Goal: Transaction & Acquisition: Download file/media

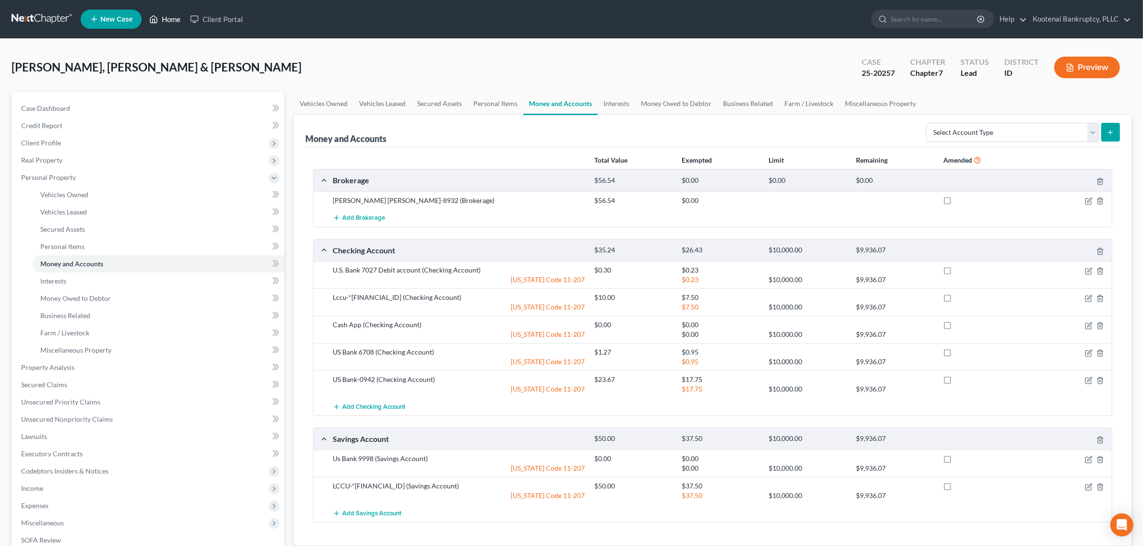
click at [168, 18] on link "Home" at bounding box center [164, 19] width 41 height 17
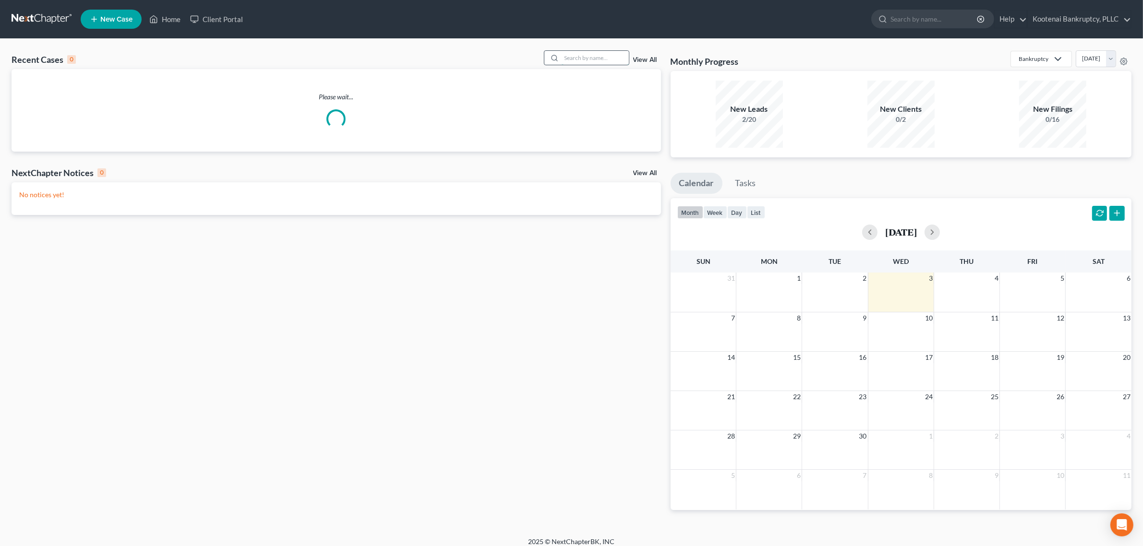
click at [568, 61] on input "search" at bounding box center [594, 58] width 67 height 14
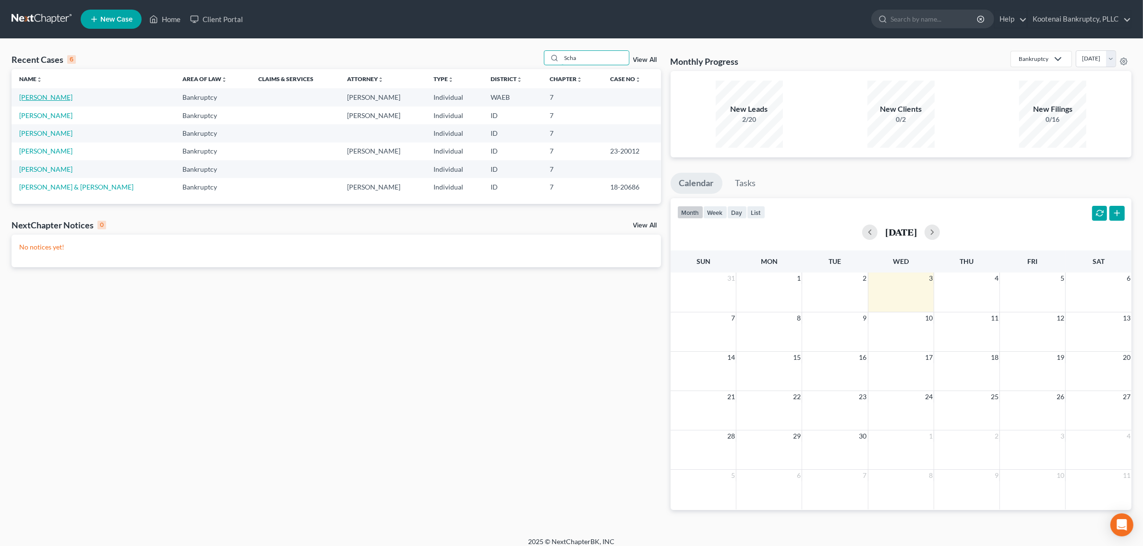
type input "Scha"
click at [59, 99] on link "[PERSON_NAME]" at bounding box center [45, 97] width 53 height 8
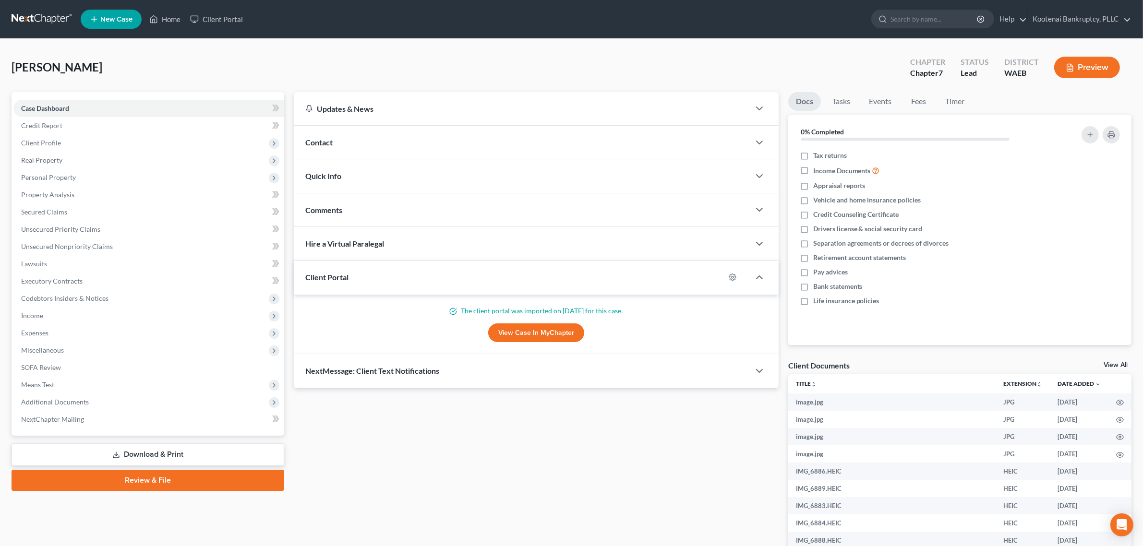
click at [1111, 365] on link "View All" at bounding box center [1115, 365] width 24 height 7
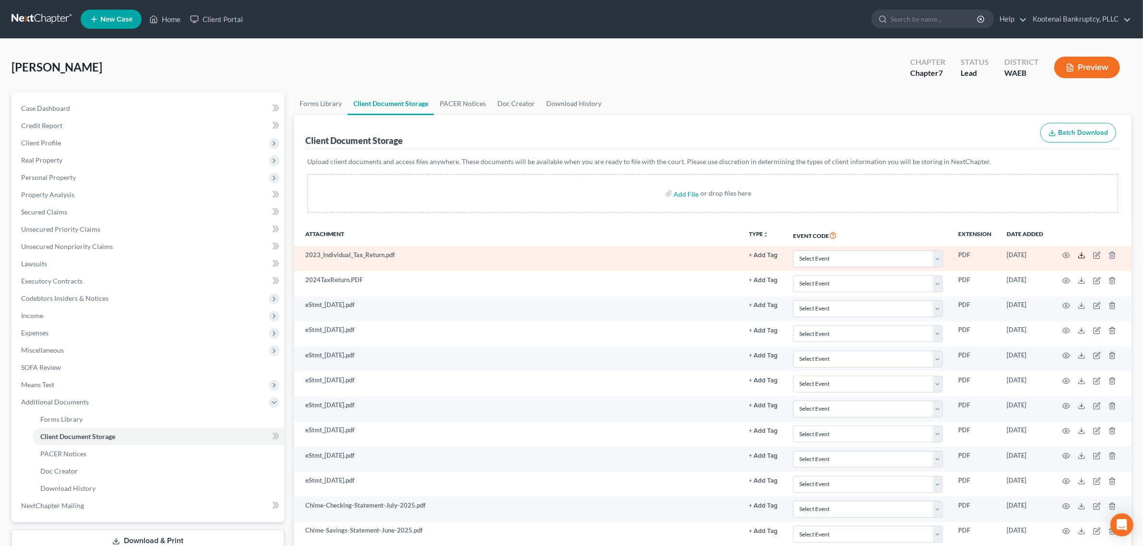
click at [1078, 253] on icon at bounding box center [1081, 255] width 8 height 8
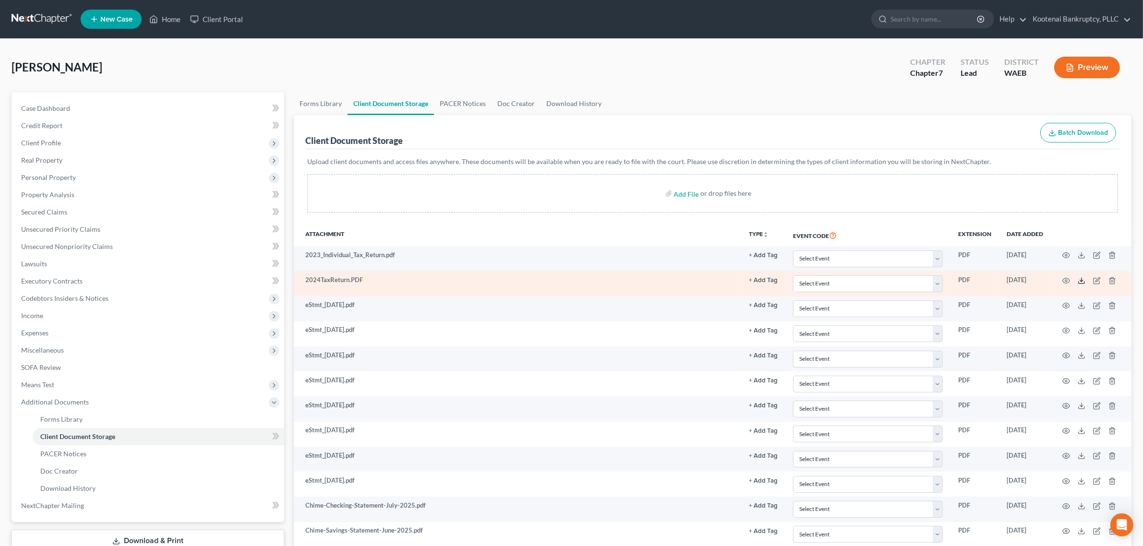
click at [1081, 279] on line at bounding box center [1081, 280] width 0 height 4
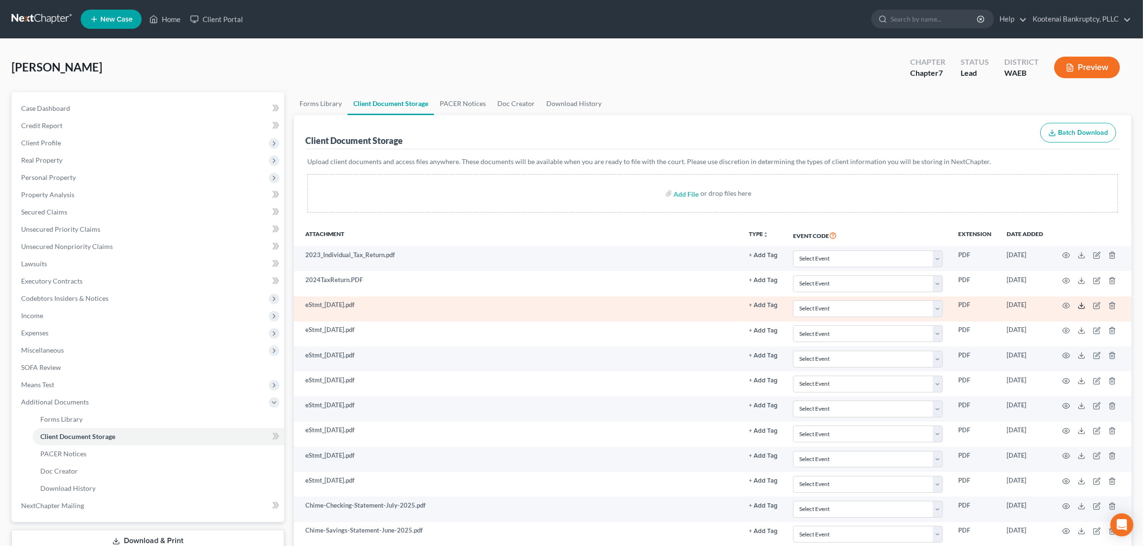
click at [1083, 307] on icon at bounding box center [1081, 306] width 8 height 8
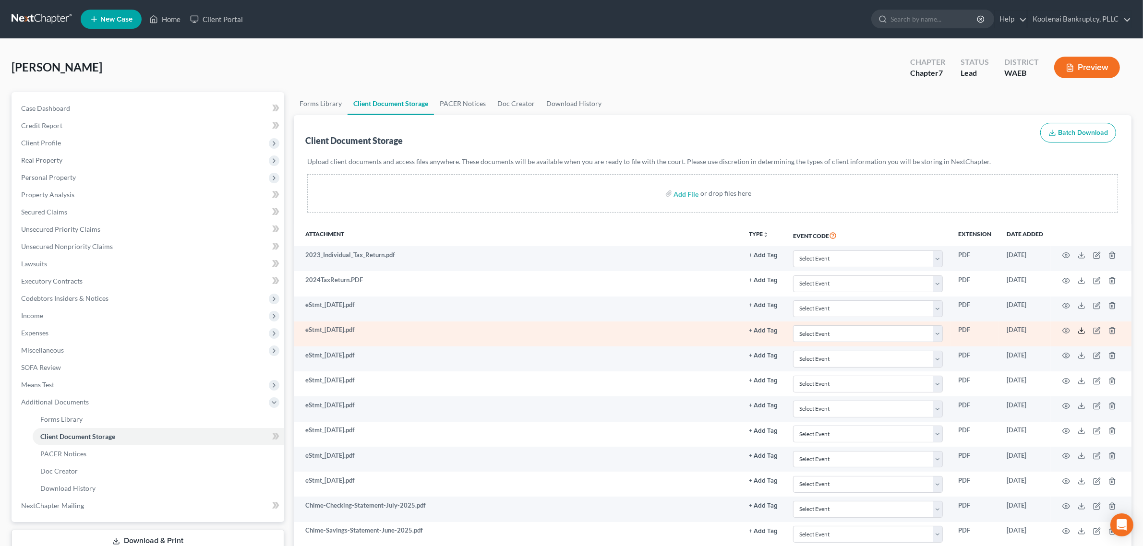
click at [1081, 332] on icon at bounding box center [1081, 331] width 8 height 8
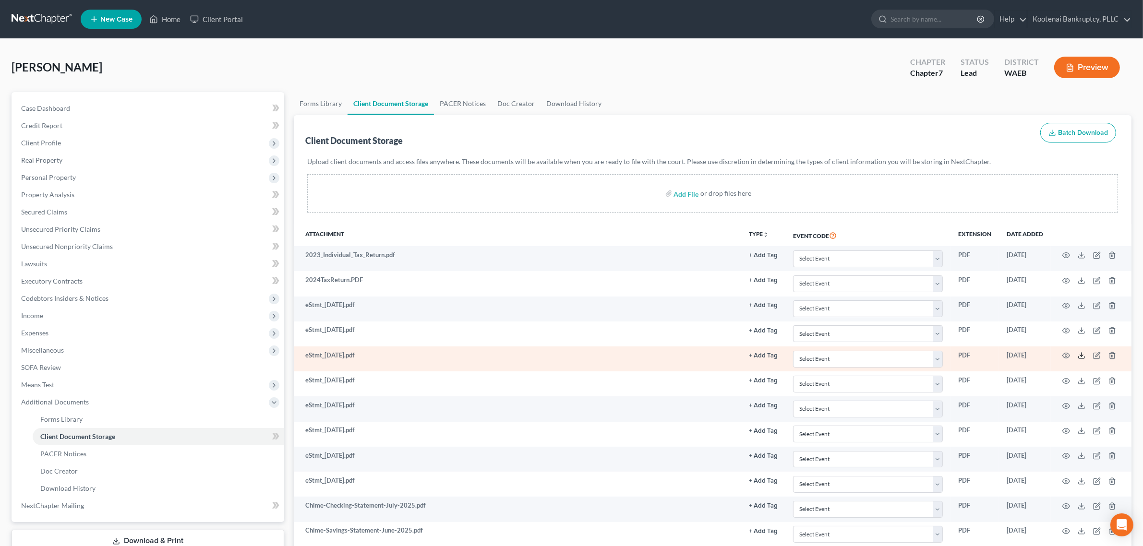
click at [1077, 358] on icon at bounding box center [1081, 356] width 8 height 8
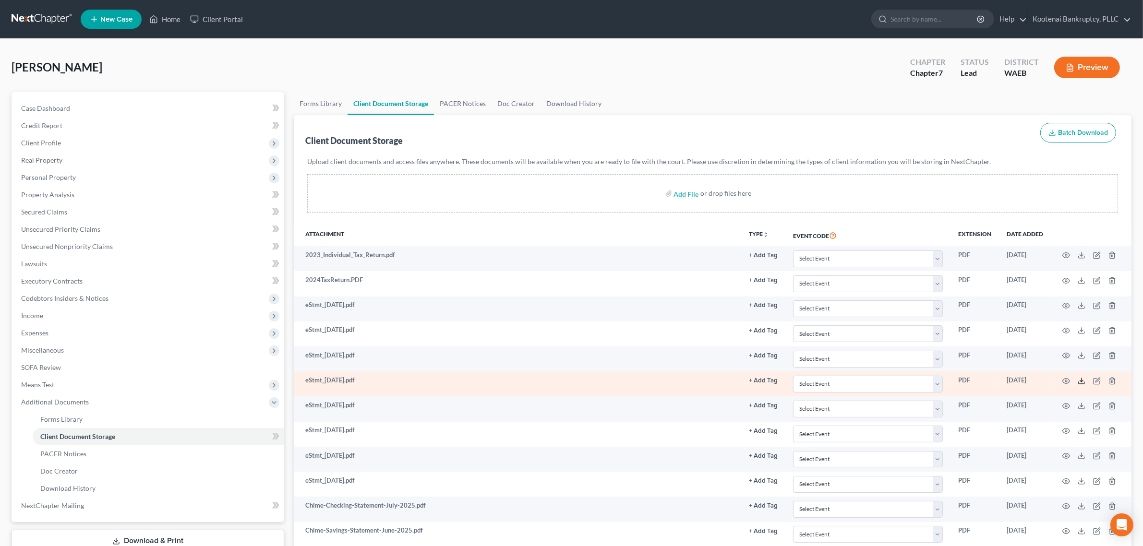
click at [1082, 384] on icon at bounding box center [1081, 381] width 8 height 8
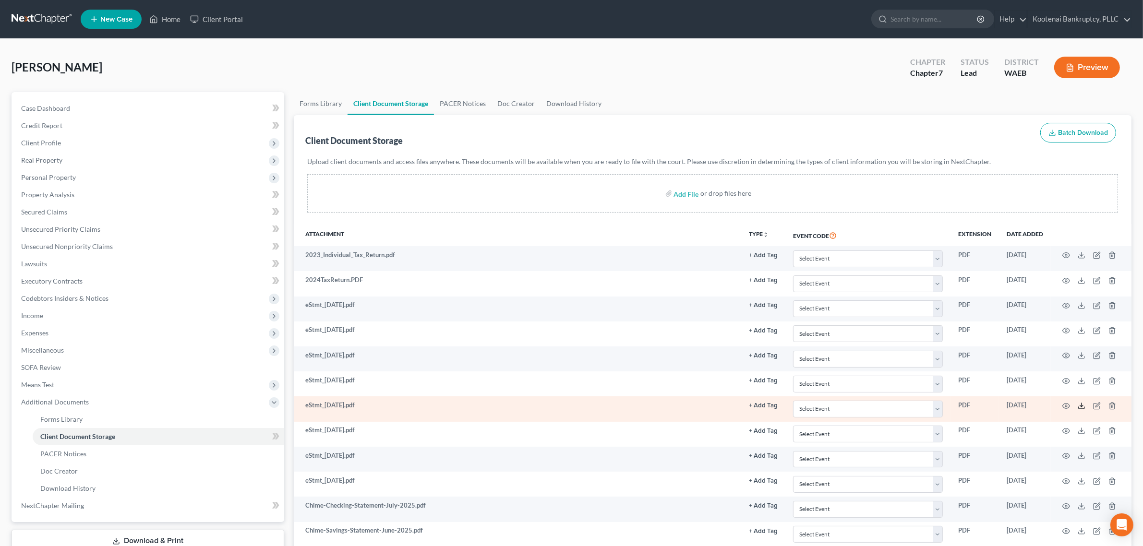
click at [1081, 410] on icon at bounding box center [1081, 406] width 8 height 8
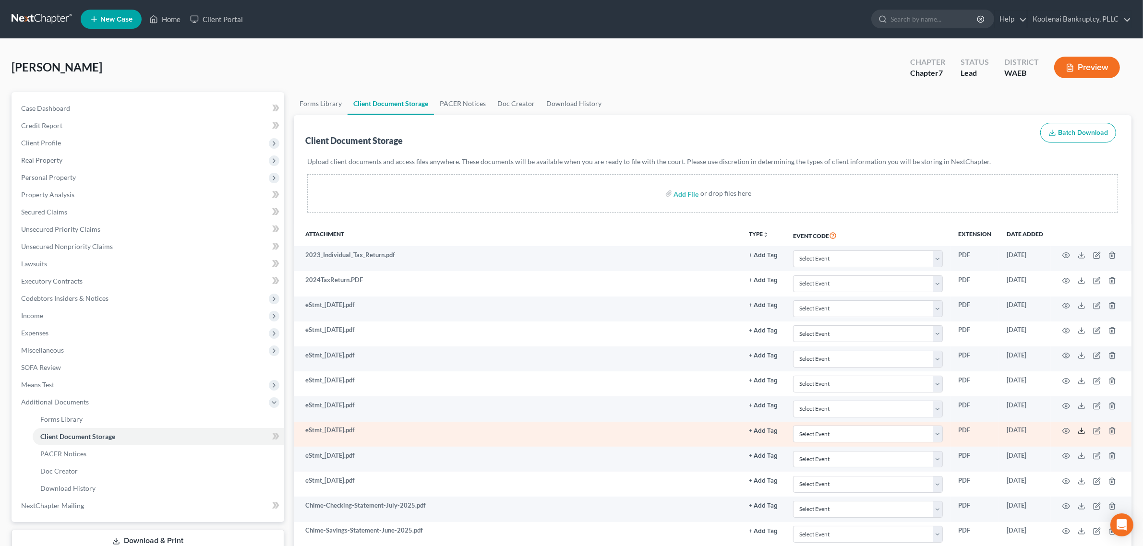
click at [1079, 434] on icon at bounding box center [1081, 431] width 8 height 8
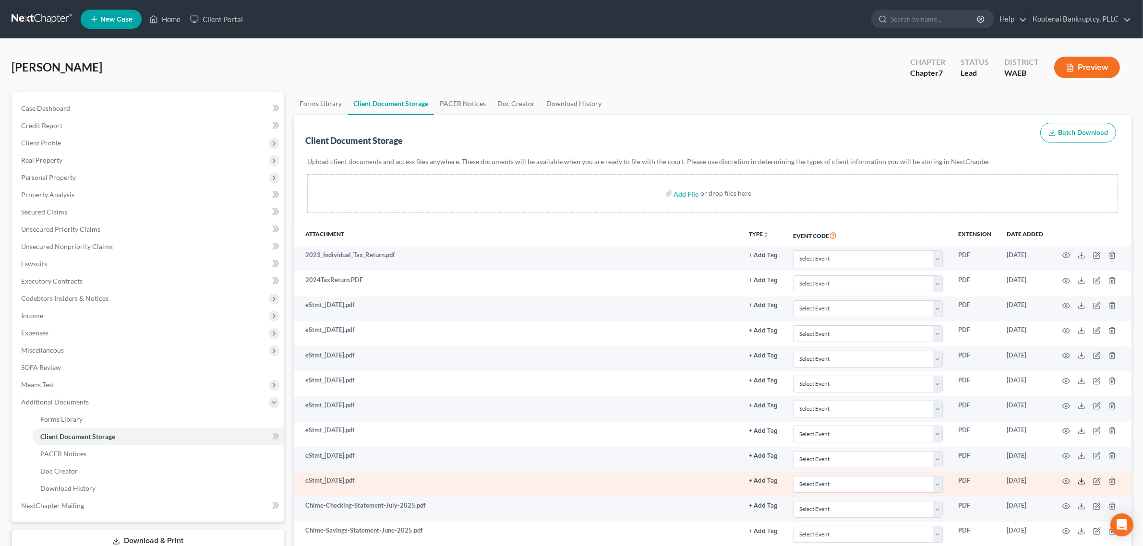
click at [1085, 480] on icon at bounding box center [1081, 482] width 8 height 8
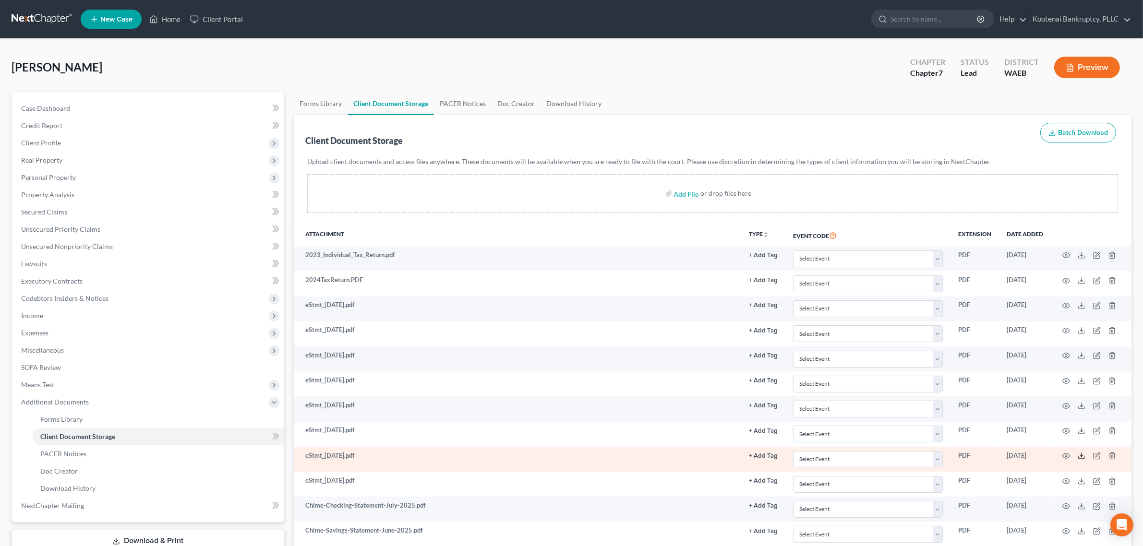
click at [1084, 456] on icon at bounding box center [1081, 456] width 8 height 8
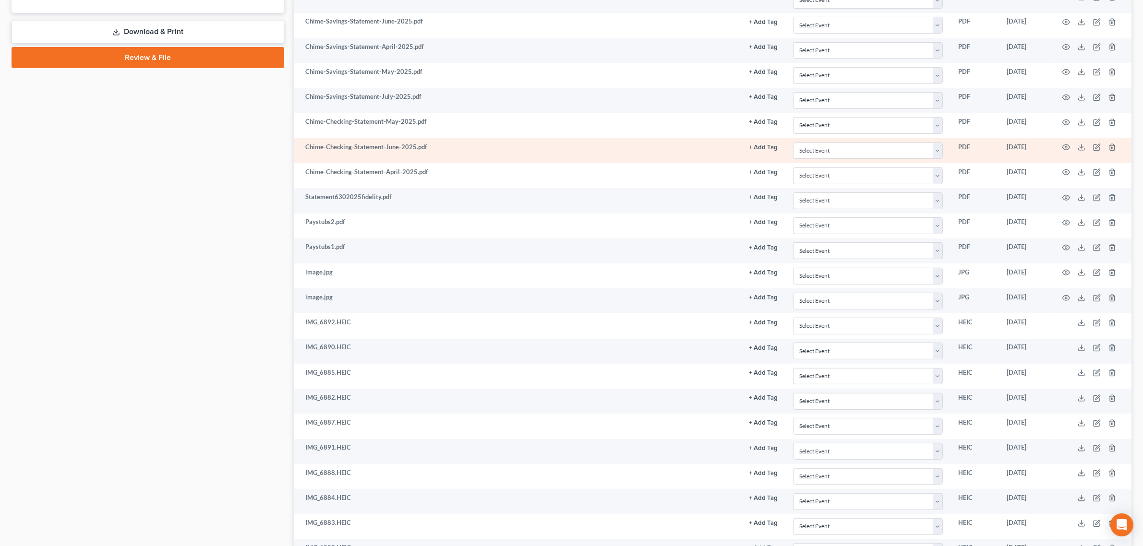
scroll to position [480, 0]
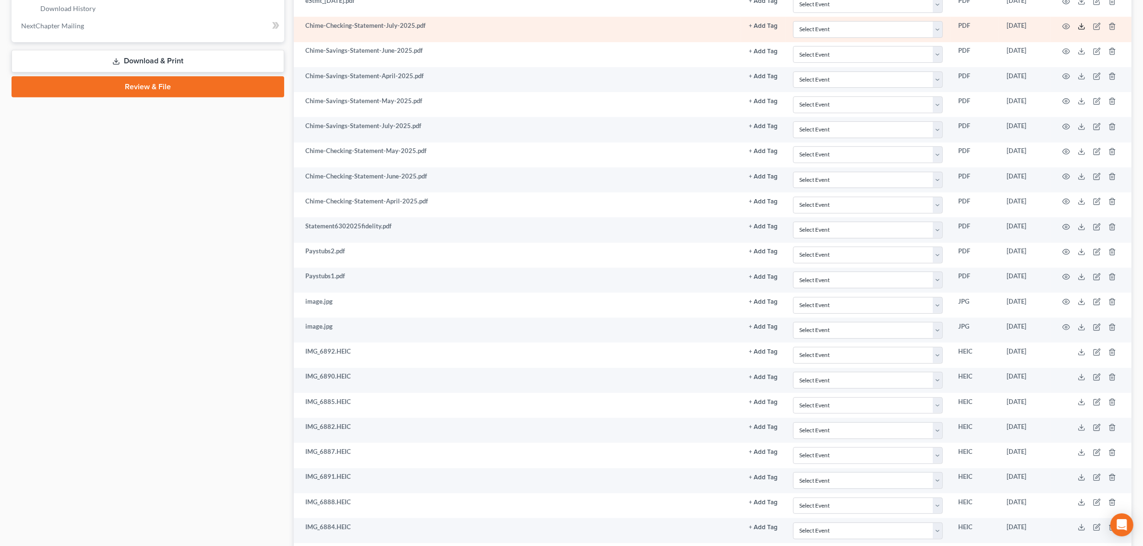
click at [1078, 27] on icon at bounding box center [1081, 27] width 8 height 8
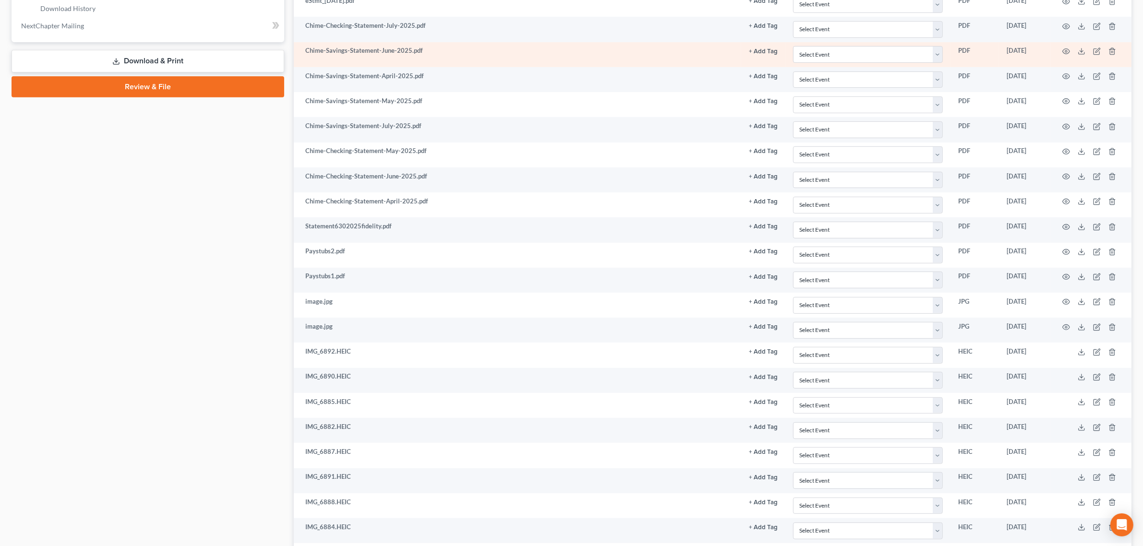
click at [1080, 58] on td at bounding box center [1091, 54] width 81 height 25
click at [1080, 55] on icon at bounding box center [1081, 52] width 8 height 8
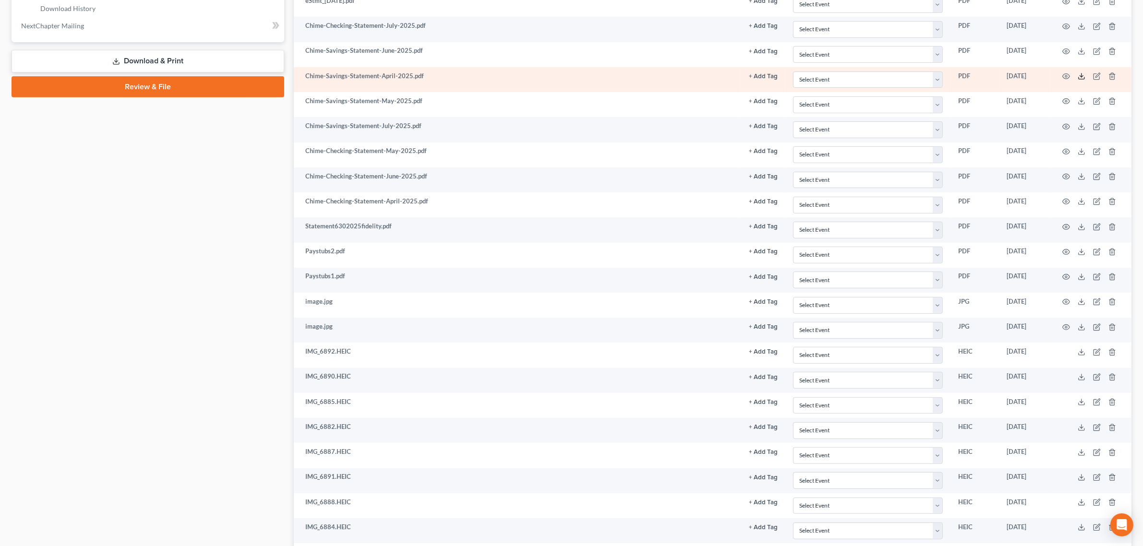
click at [1085, 78] on icon at bounding box center [1081, 76] width 8 height 8
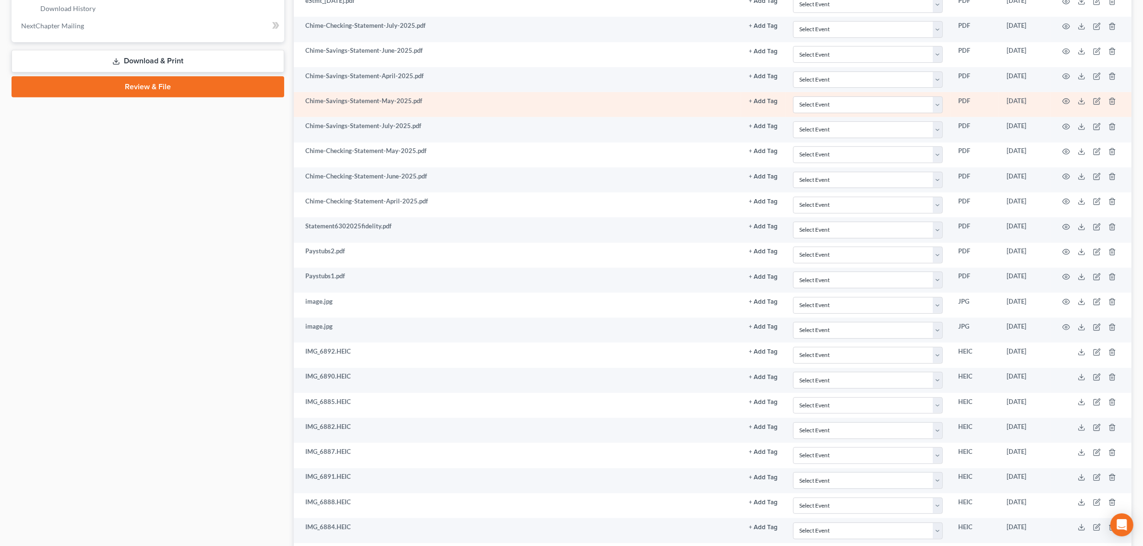
click at [1076, 105] on td at bounding box center [1091, 104] width 81 height 25
click at [1080, 104] on icon at bounding box center [1081, 101] width 8 height 8
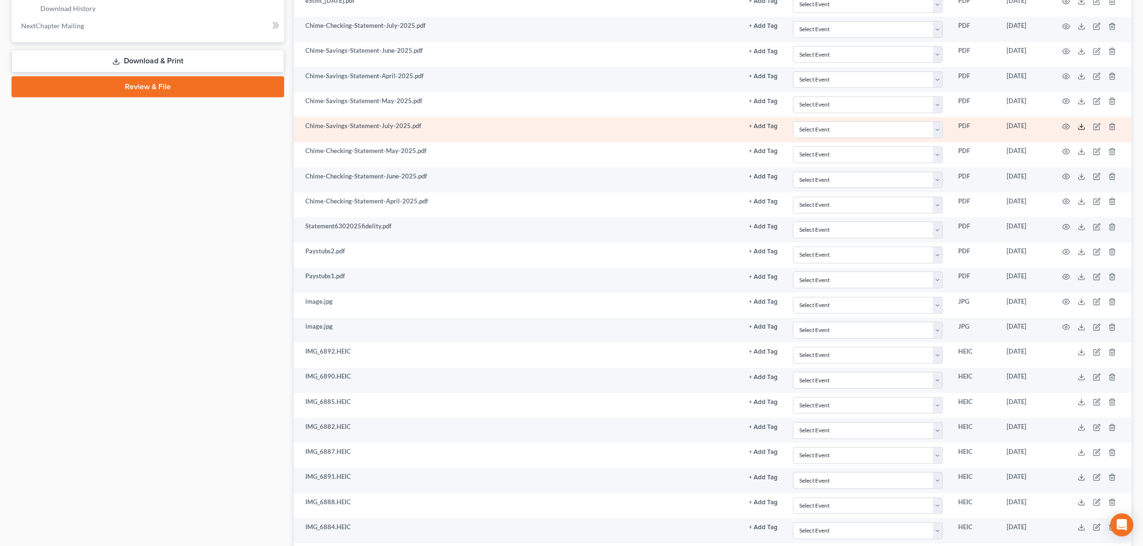
click at [1081, 131] on icon at bounding box center [1081, 127] width 8 height 8
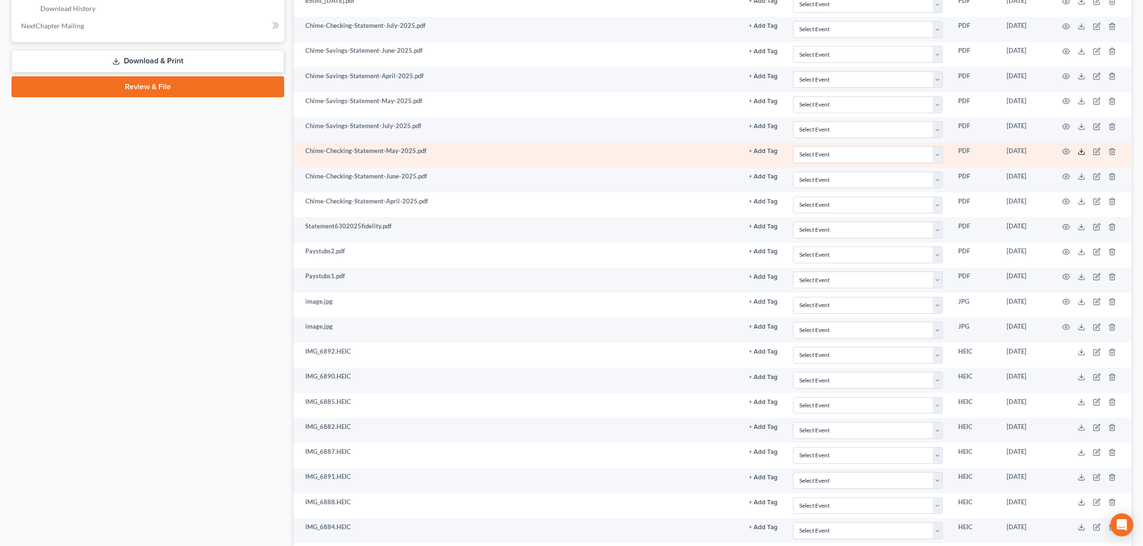
click at [1080, 152] on icon at bounding box center [1081, 152] width 8 height 8
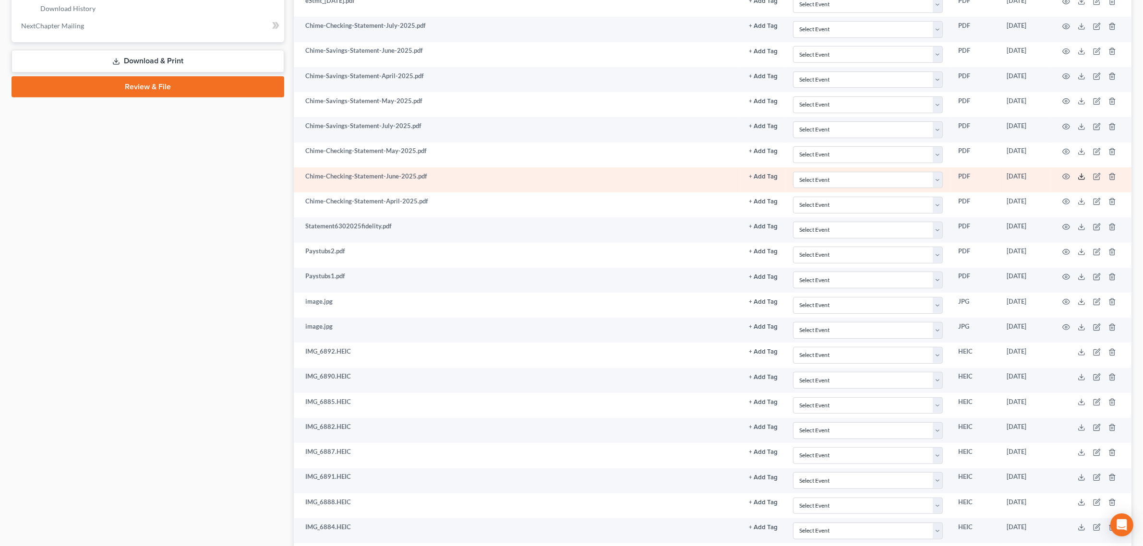
click at [1080, 180] on icon at bounding box center [1081, 177] width 8 height 8
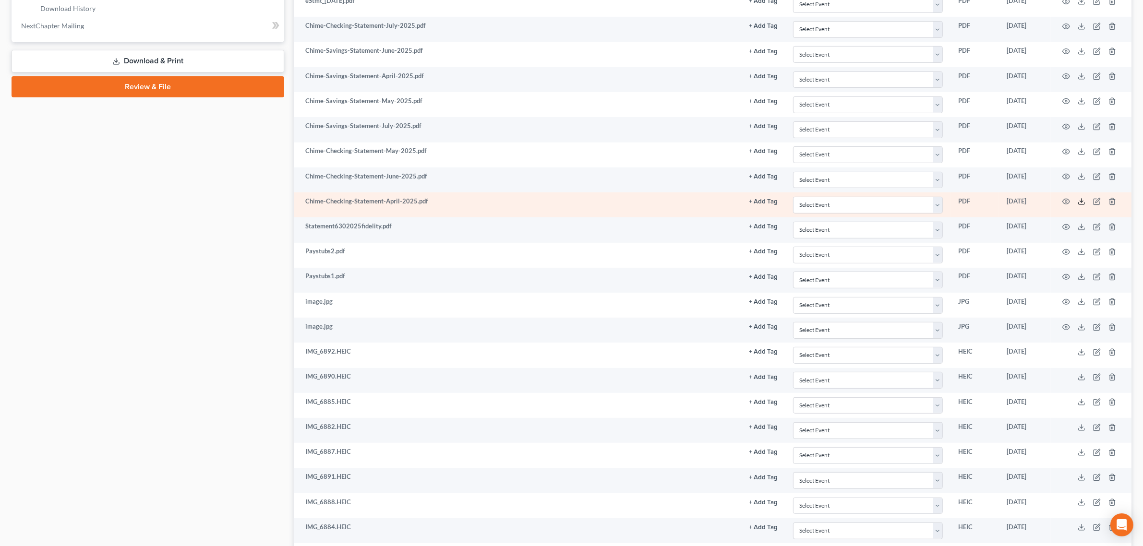
click at [1081, 203] on line at bounding box center [1081, 201] width 0 height 4
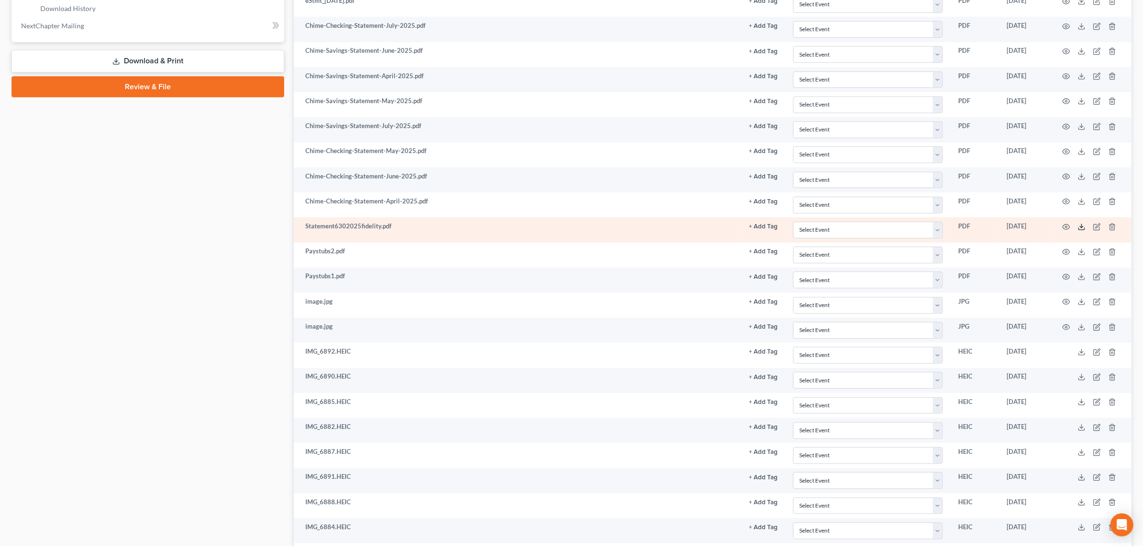
click at [1081, 228] on icon at bounding box center [1081, 227] width 8 height 8
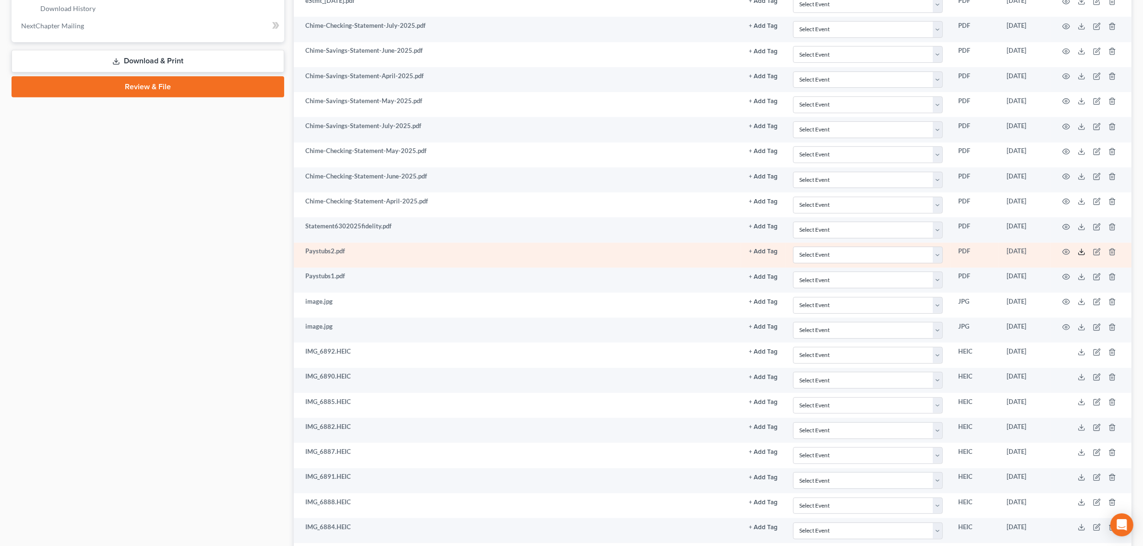
click at [1079, 256] on icon at bounding box center [1081, 252] width 8 height 8
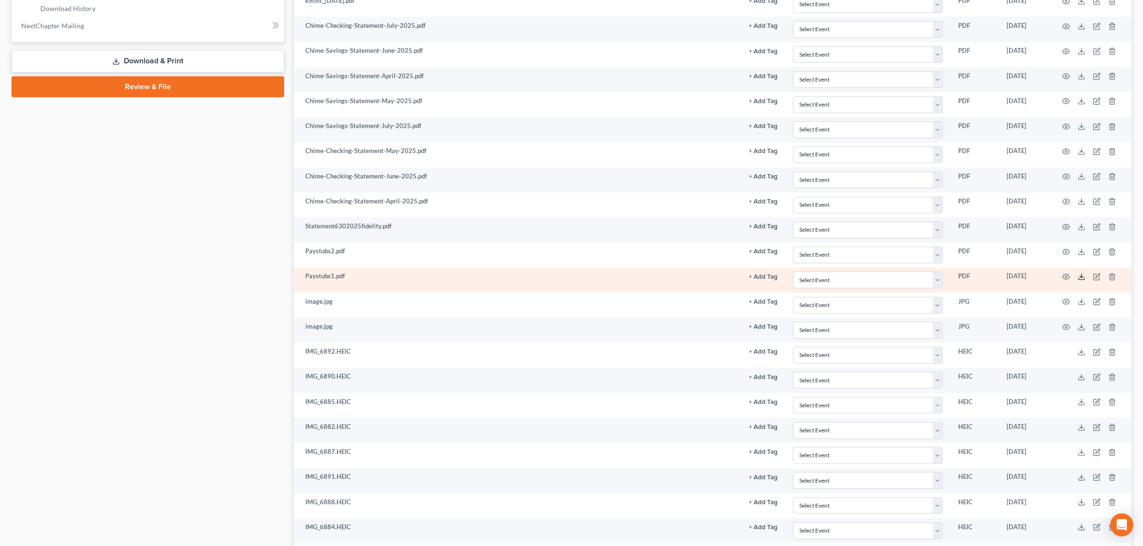
click at [1080, 281] on icon at bounding box center [1081, 277] width 8 height 8
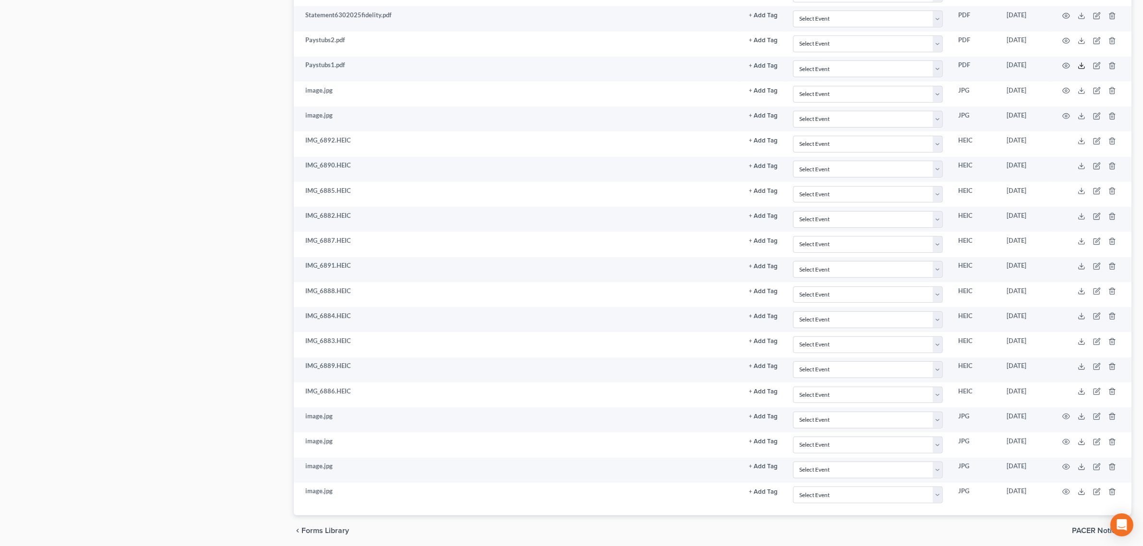
scroll to position [720, 0]
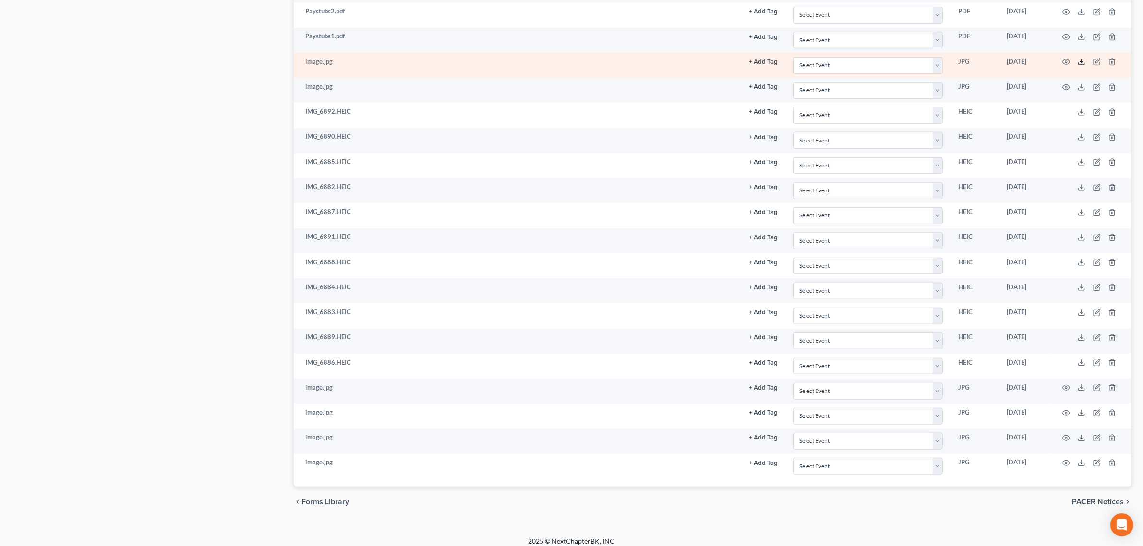
click at [1083, 65] on icon at bounding box center [1081, 62] width 8 height 8
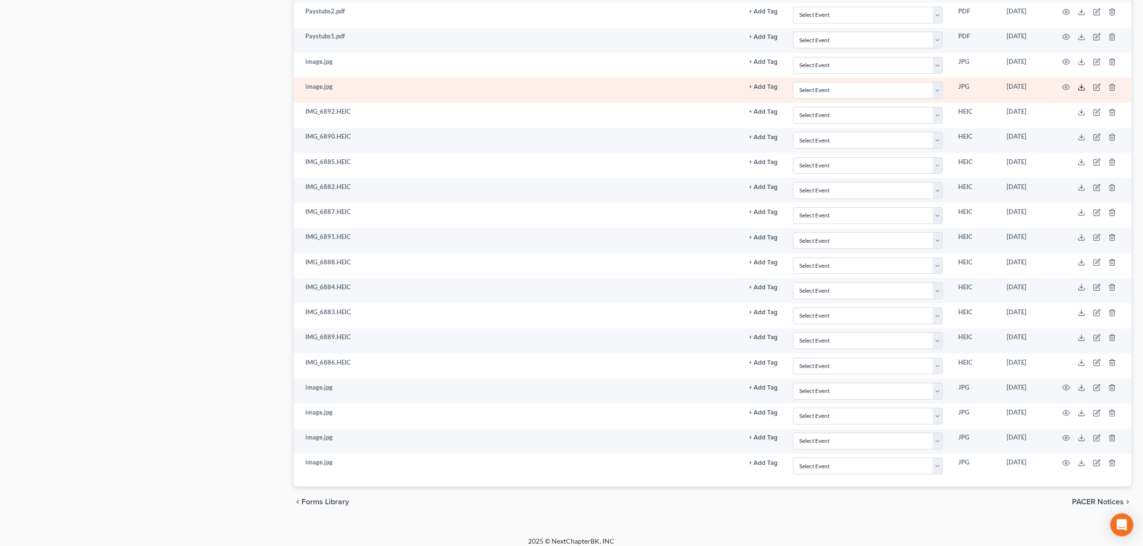
click at [1078, 91] on icon at bounding box center [1081, 88] width 8 height 8
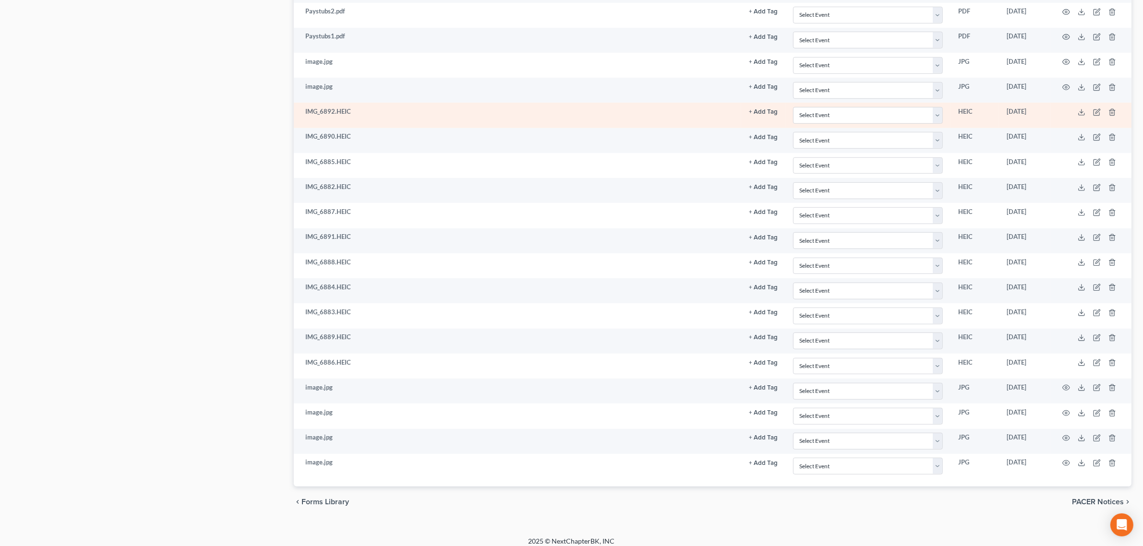
click at [1076, 120] on td at bounding box center [1091, 115] width 81 height 25
click at [1078, 115] on icon at bounding box center [1081, 114] width 6 height 2
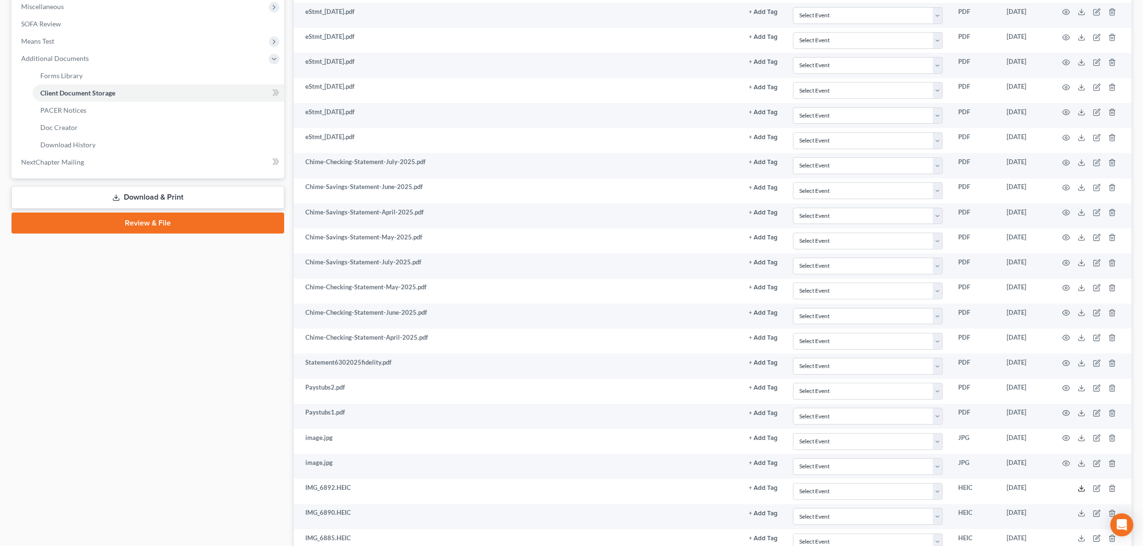
scroll to position [0, 0]
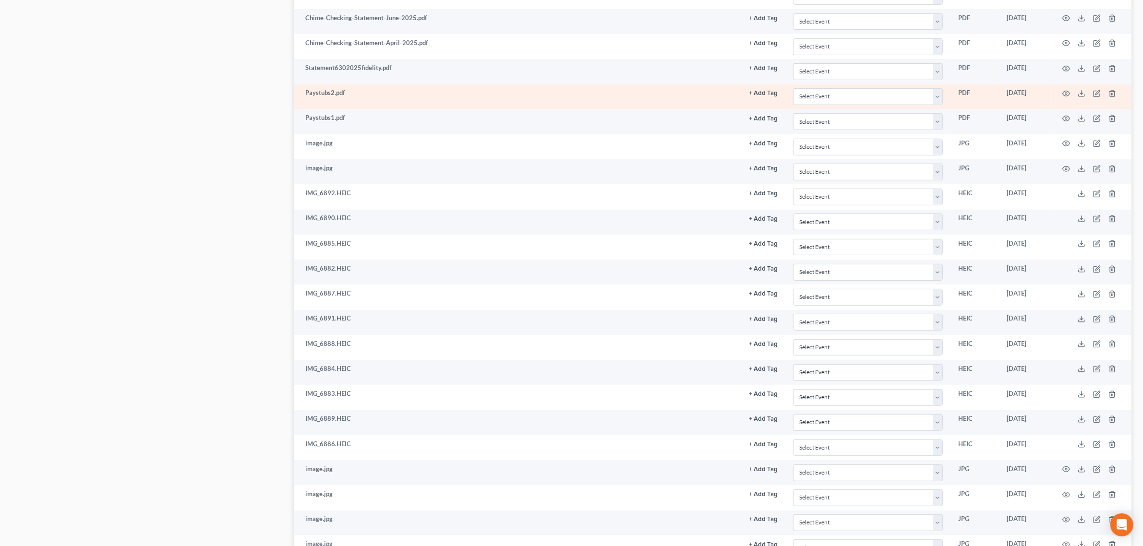
scroll to position [600, 0]
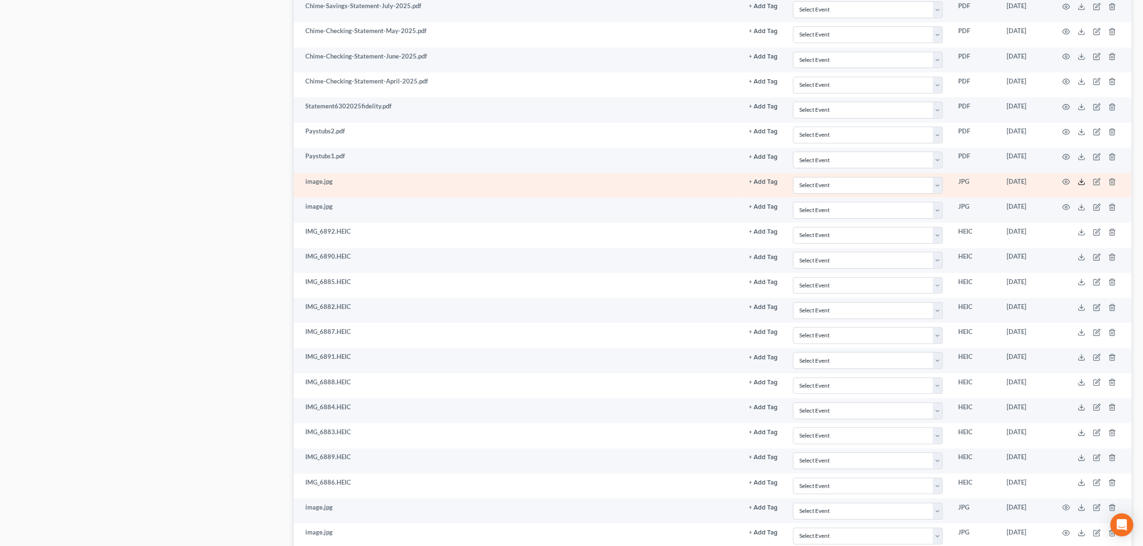
click at [1081, 186] on icon at bounding box center [1081, 182] width 8 height 8
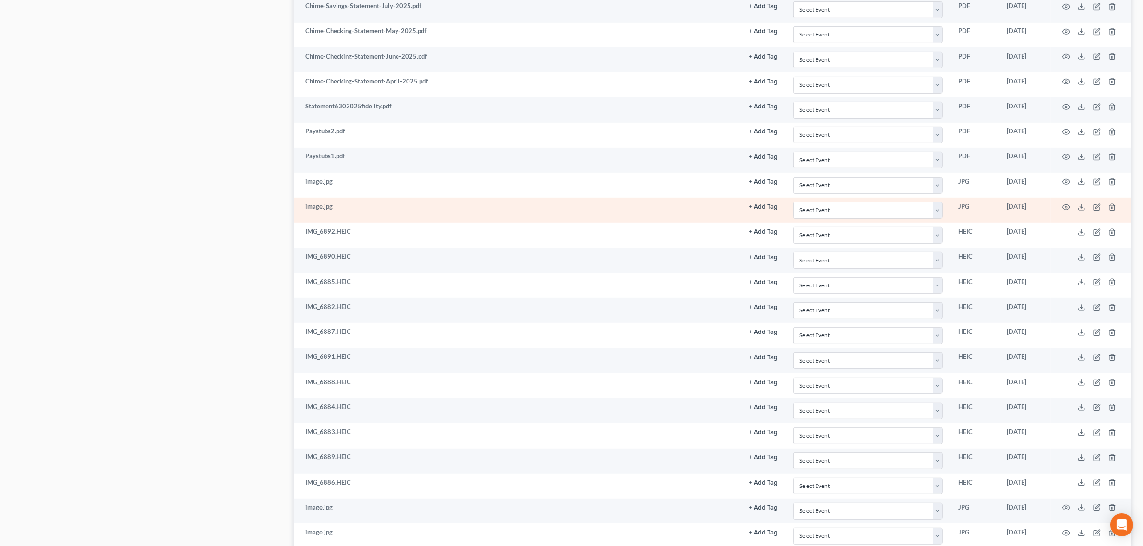
click at [1081, 217] on td at bounding box center [1091, 210] width 81 height 25
click at [1080, 210] on icon at bounding box center [1081, 209] width 6 height 2
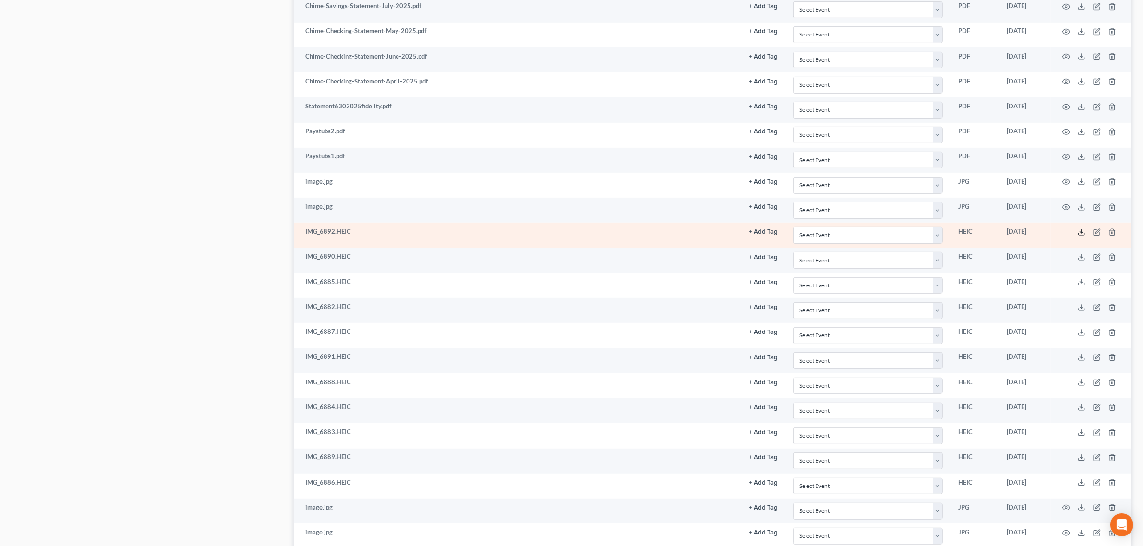
click at [1081, 236] on icon at bounding box center [1081, 232] width 8 height 8
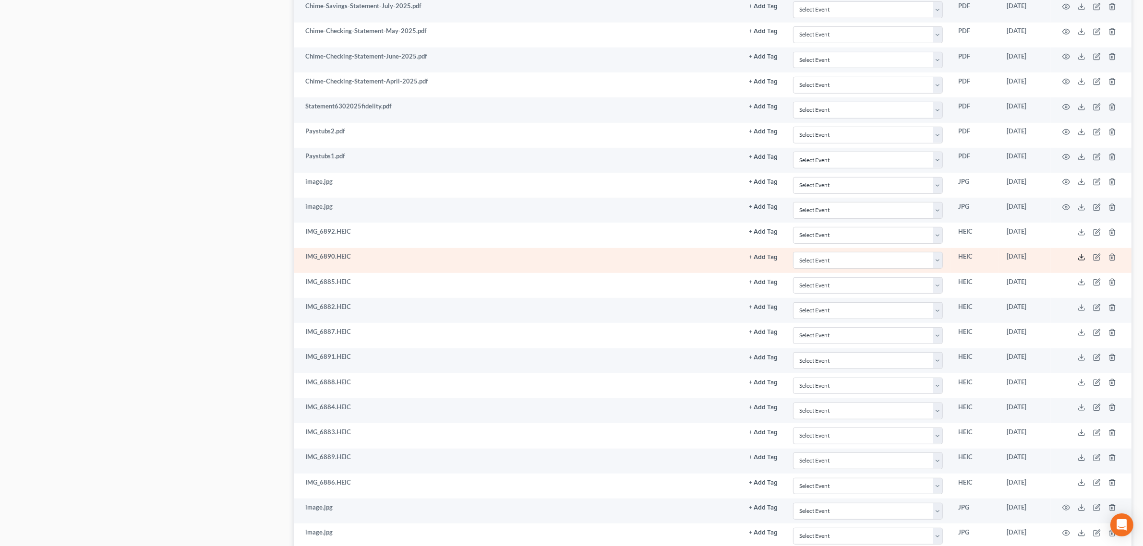
click at [1084, 260] on icon at bounding box center [1081, 259] width 6 height 2
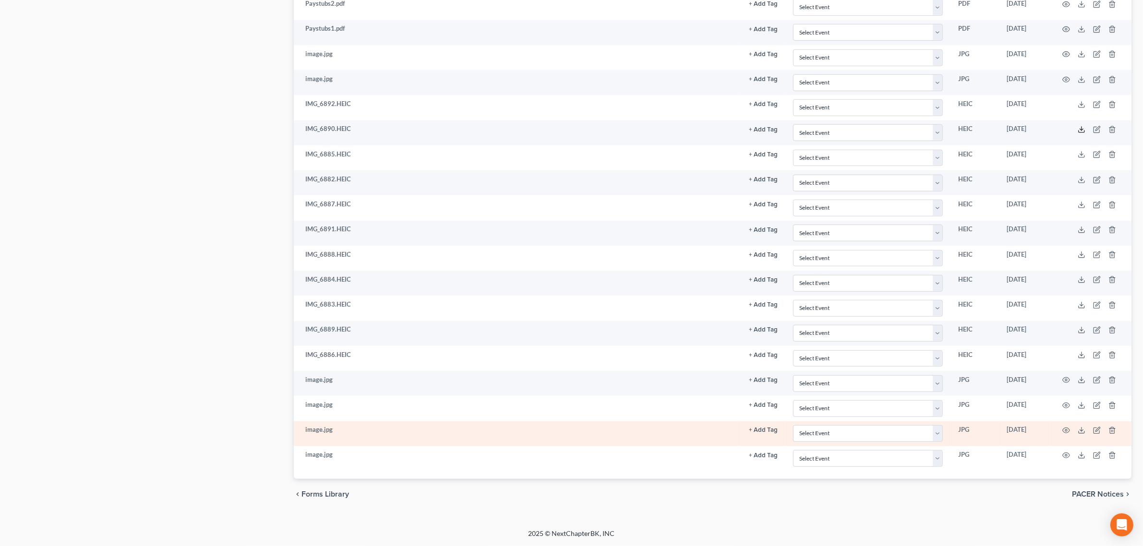
scroll to position [736, 0]
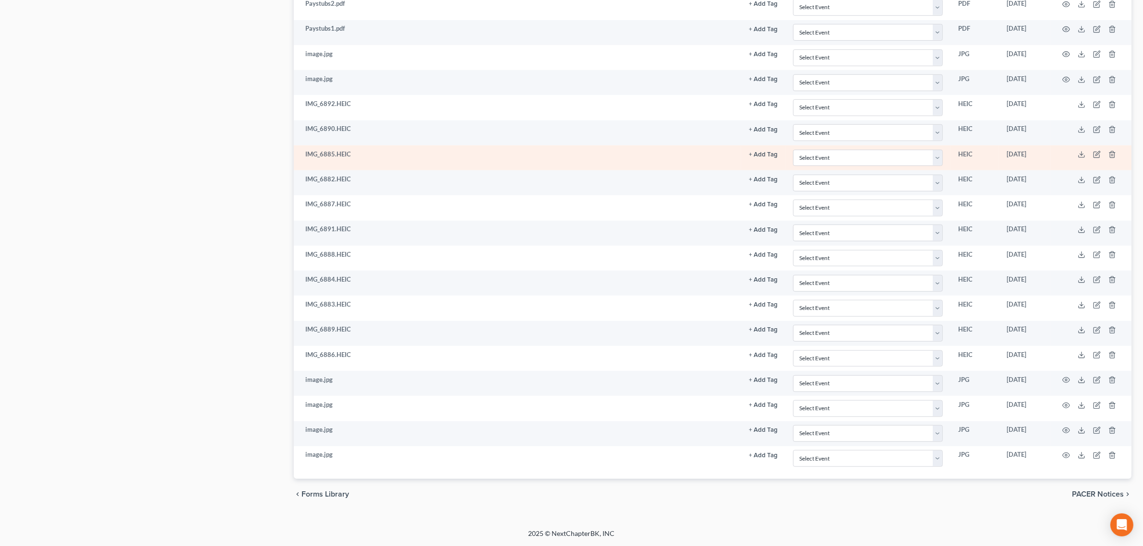
click at [1075, 151] on td at bounding box center [1091, 157] width 81 height 25
click at [1078, 151] on icon at bounding box center [1081, 155] width 8 height 8
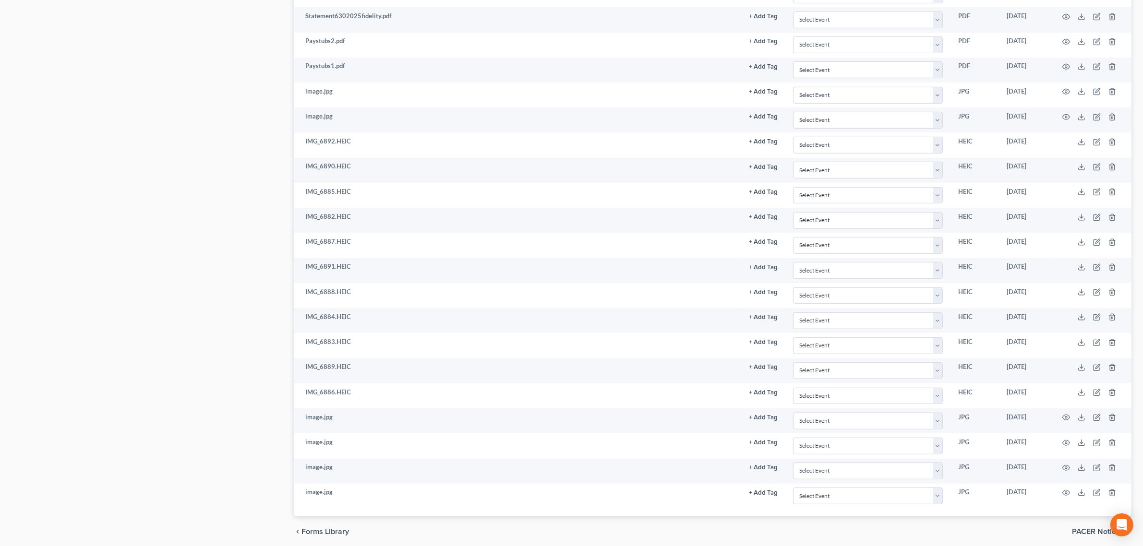
scroll to position [736, 0]
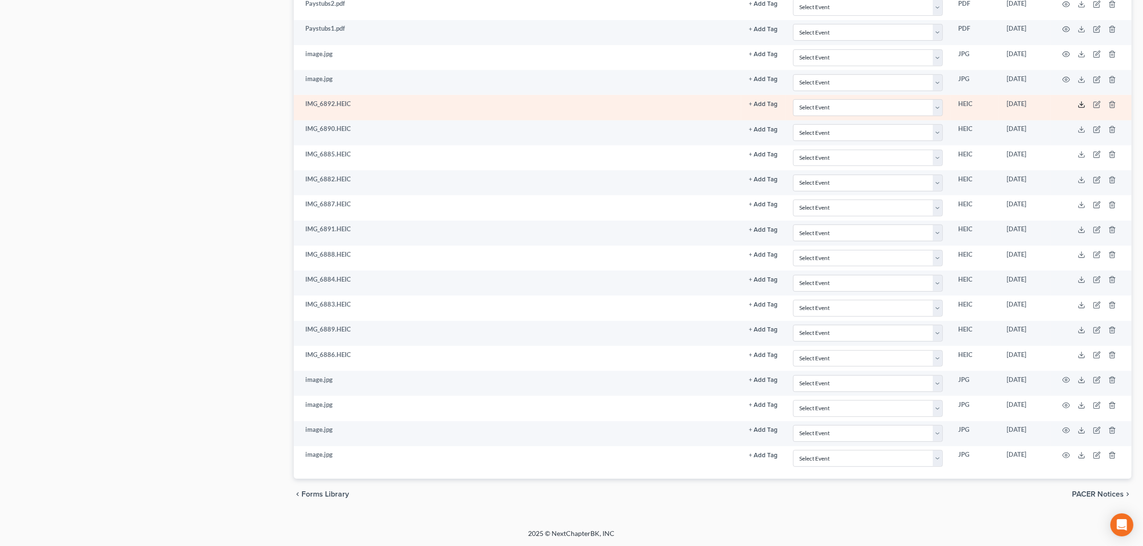
click at [1084, 106] on icon at bounding box center [1081, 107] width 6 height 2
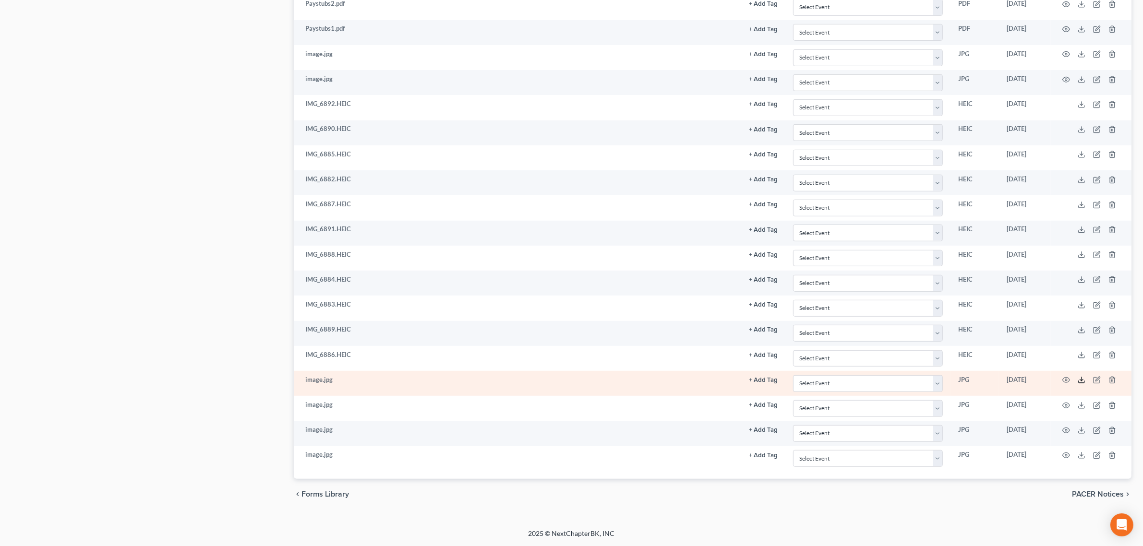
click at [1084, 377] on icon at bounding box center [1081, 380] width 8 height 8
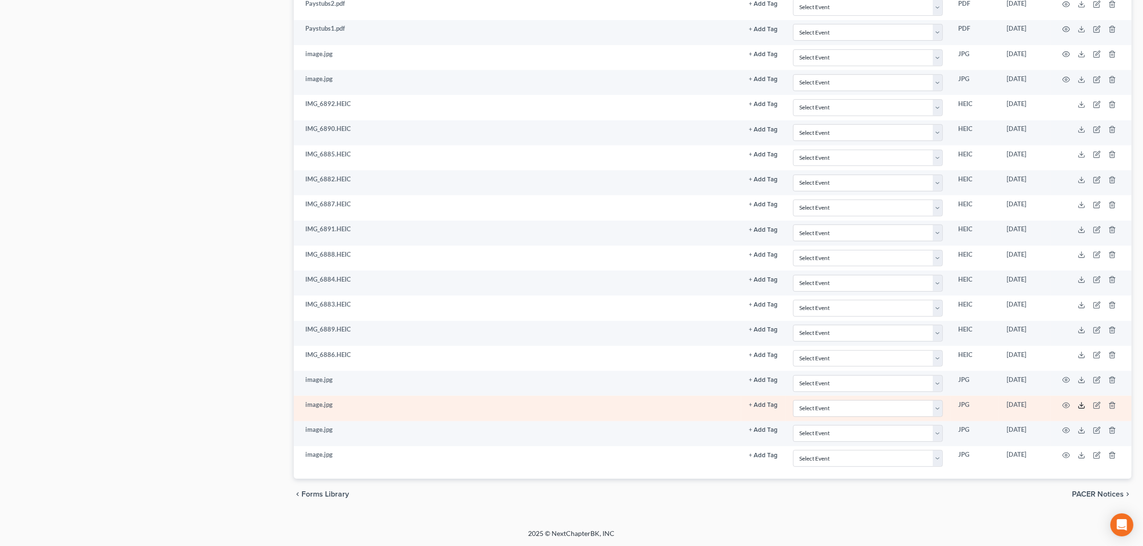
click at [1078, 407] on icon at bounding box center [1081, 406] width 8 height 8
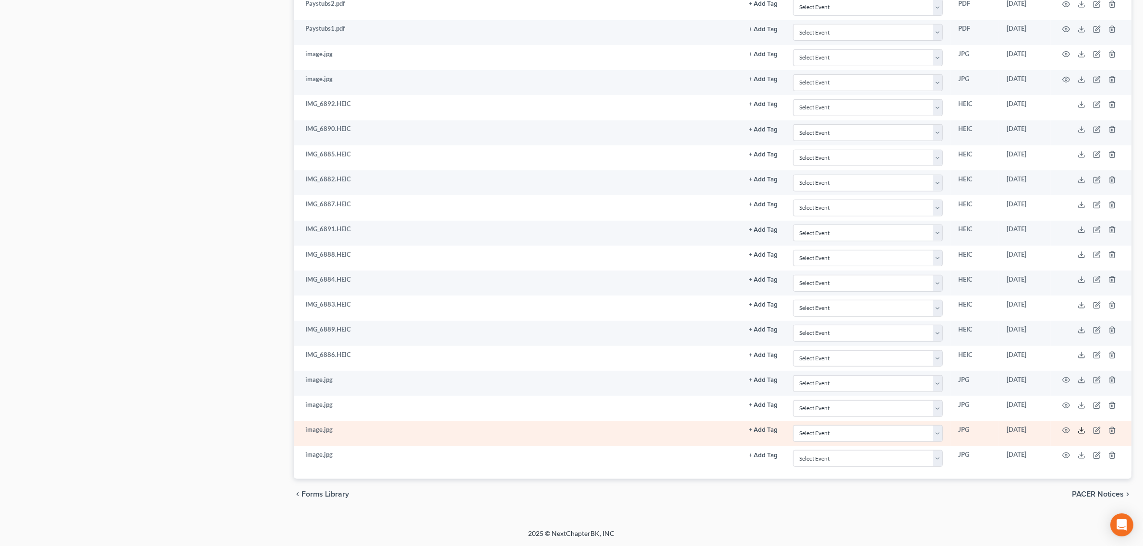
click at [1080, 433] on icon at bounding box center [1081, 432] width 6 height 2
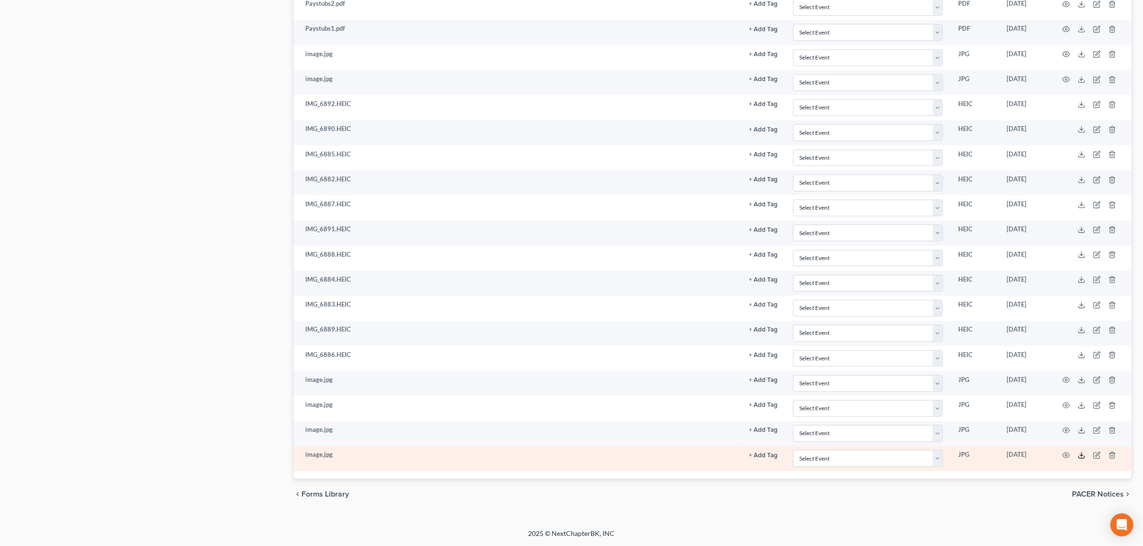
click at [1077, 454] on icon at bounding box center [1081, 456] width 8 height 8
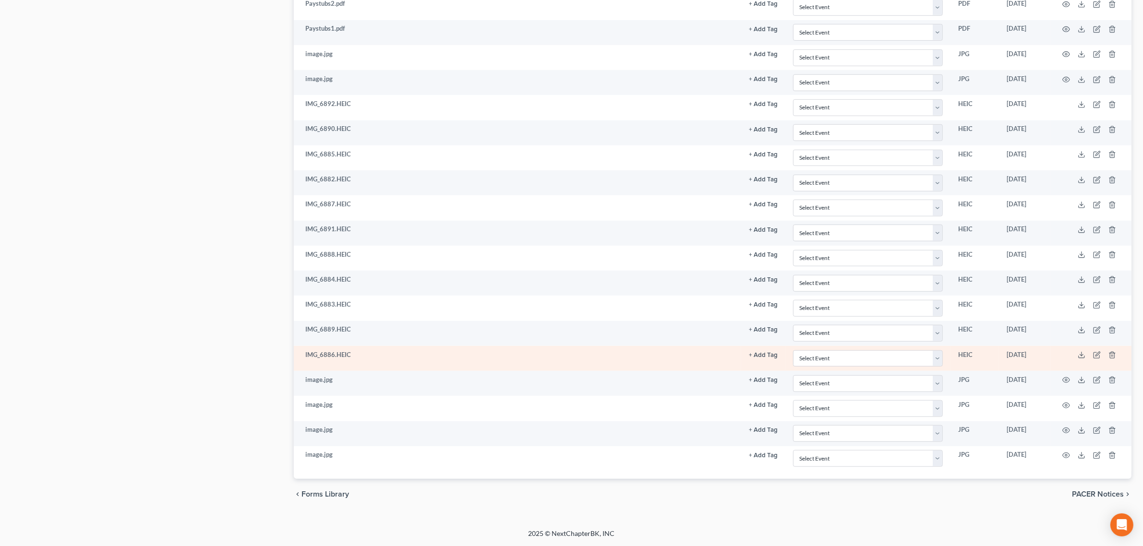
click at [1082, 360] on td at bounding box center [1091, 358] width 81 height 25
click at [1080, 358] on icon at bounding box center [1081, 355] width 8 height 8
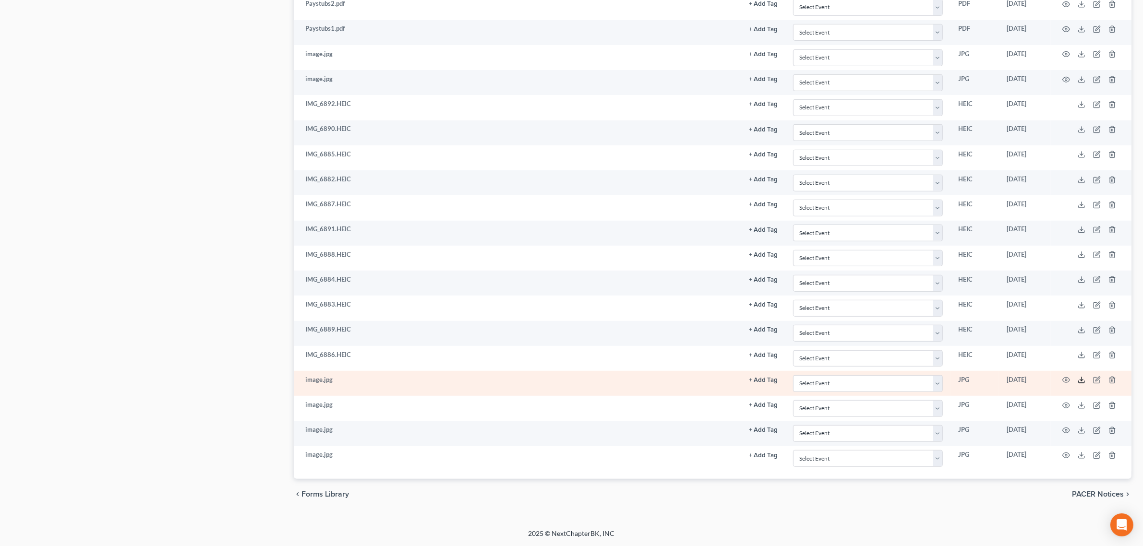
click at [1078, 382] on icon at bounding box center [1081, 380] width 8 height 8
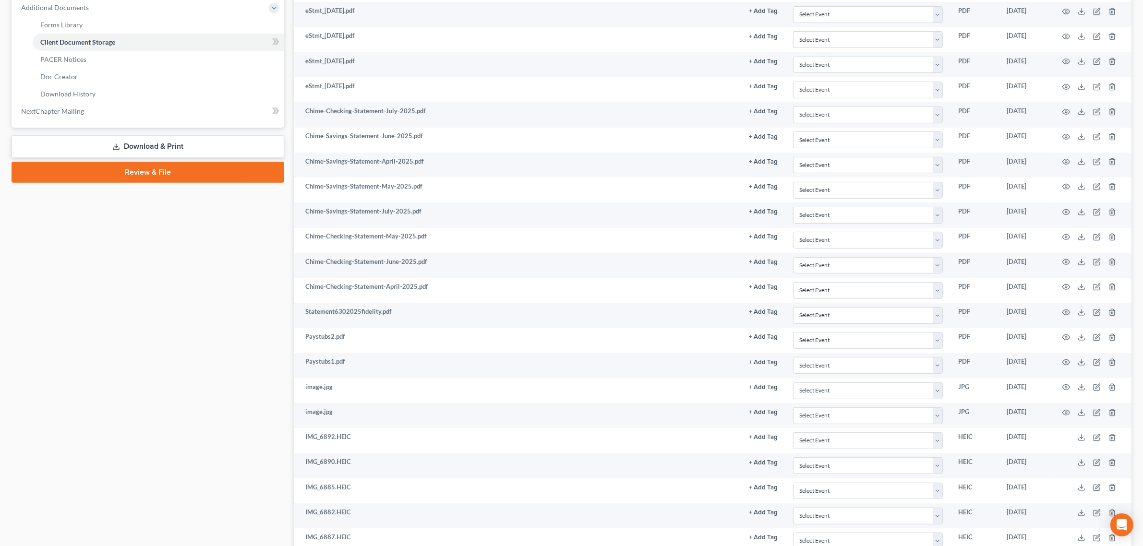
scroll to position [0, 0]
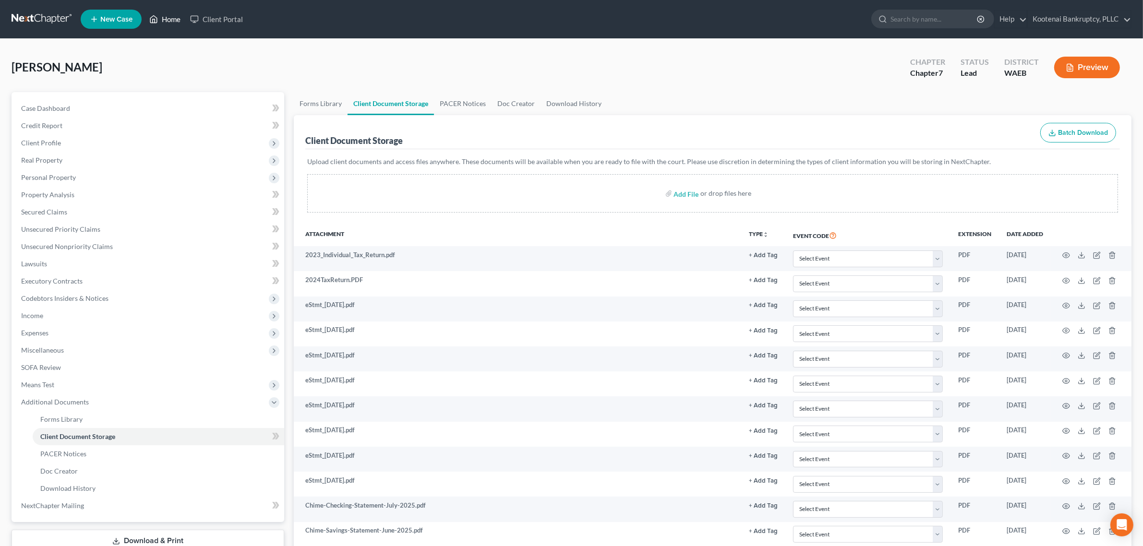
click at [181, 22] on link "Home" at bounding box center [164, 19] width 41 height 17
